Goal: Use online tool/utility

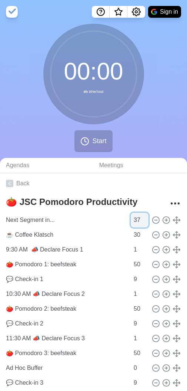
click at [131, 216] on input "37" at bounding box center [140, 220] width 18 height 15
type input "337"
type input "3"
click at [131, 220] on input "3" at bounding box center [140, 220] width 18 height 15
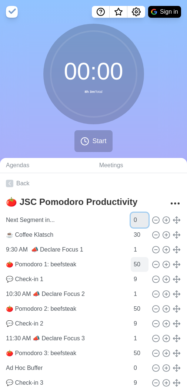
type input "0"
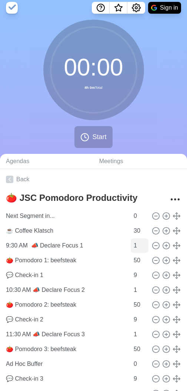
scroll to position [7, 0]
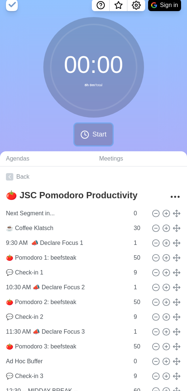
click at [95, 130] on span "Start" at bounding box center [99, 134] width 14 height 10
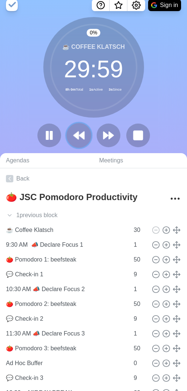
click at [78, 138] on polygon at bounding box center [76, 135] width 5 height 7
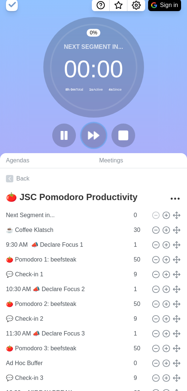
click at [90, 134] on polygon at bounding box center [90, 135] width 5 height 7
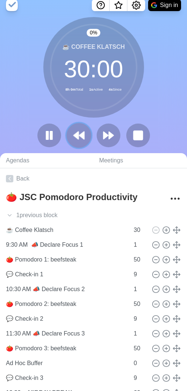
click at [90, 134] on button at bounding box center [78, 135] width 25 height 25
click at [108, 134] on icon at bounding box center [108, 135] width 13 height 13
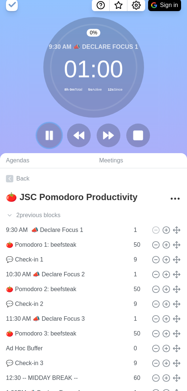
click at [53, 138] on icon at bounding box center [49, 135] width 13 height 13
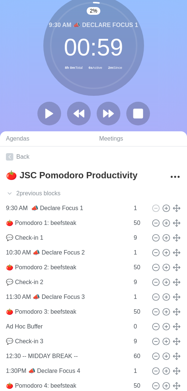
scroll to position [32, 0]
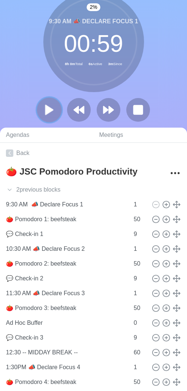
click at [54, 108] on icon at bounding box center [49, 110] width 13 height 13
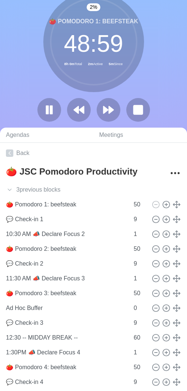
scroll to position [0, 0]
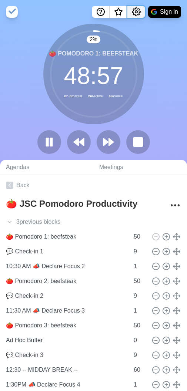
click at [137, 10] on icon "Settings" at bounding box center [136, 11] width 9 height 9
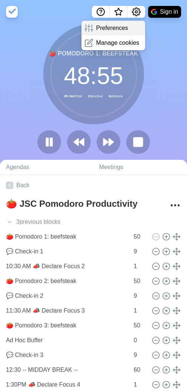
click at [119, 24] on p "Preferences" at bounding box center [112, 28] width 32 height 9
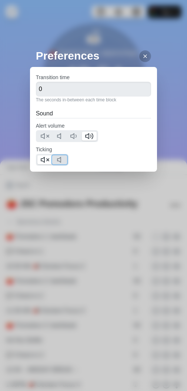
click at [63, 155] on icon at bounding box center [61, 159] width 9 height 9
click at [45, 158] on icon at bounding box center [44, 159] width 9 height 9
click at [142, 57] on div at bounding box center [145, 56] width 12 height 12
